Goal: Transaction & Acquisition: Purchase product/service

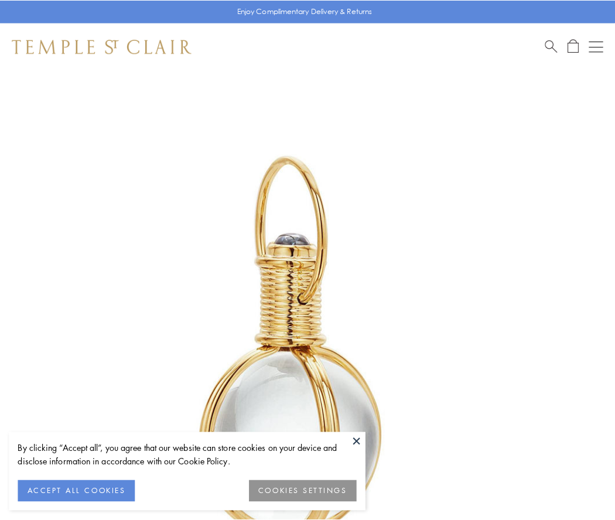
scroll to position [306, 0]
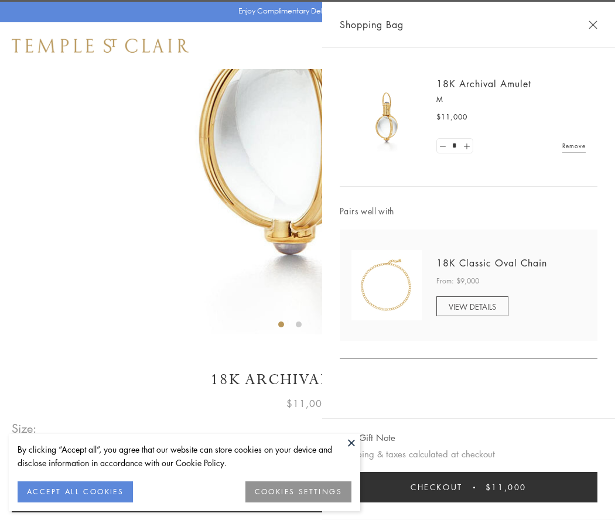
click at [468, 487] on button "Checkout $11,000" at bounding box center [468, 487] width 258 height 30
